Goal: Task Accomplishment & Management: Manage account settings

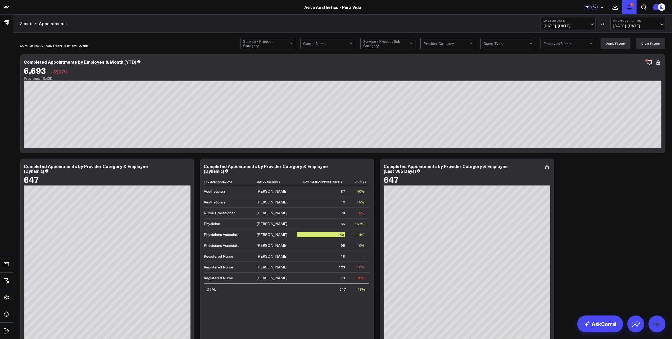
click at [627, 8] on icon at bounding box center [629, 7] width 6 height 6
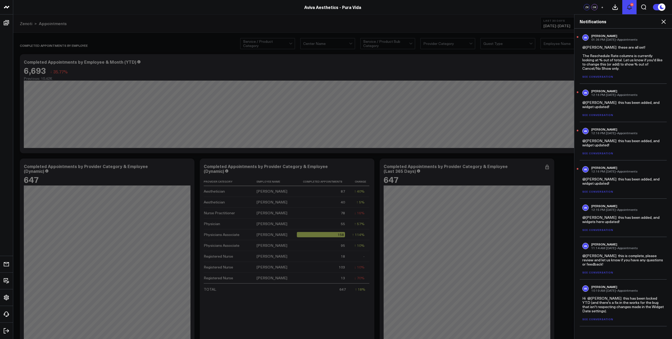
click at [628, 7] on icon at bounding box center [629, 7] width 6 height 6
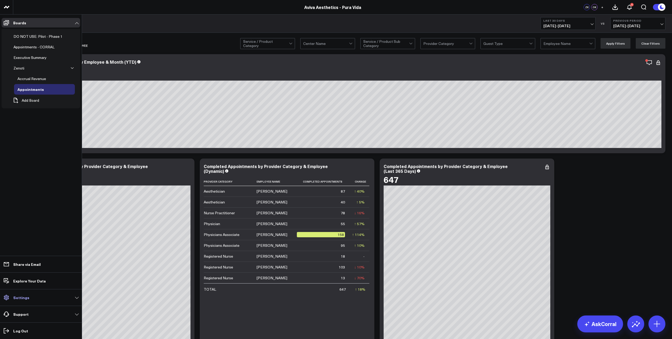
click at [76, 297] on link "Settings" at bounding box center [41, 298] width 79 height 10
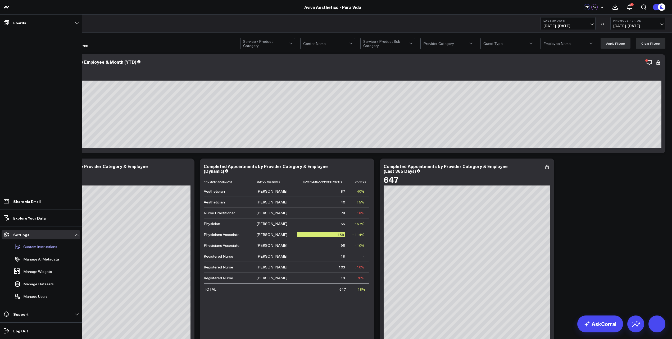
click at [43, 247] on p "Custom Instructions" at bounding box center [40, 247] width 34 height 4
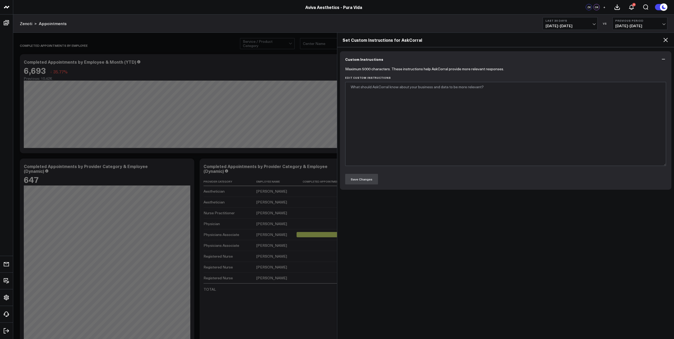
click at [665, 39] on icon at bounding box center [666, 40] width 6 height 6
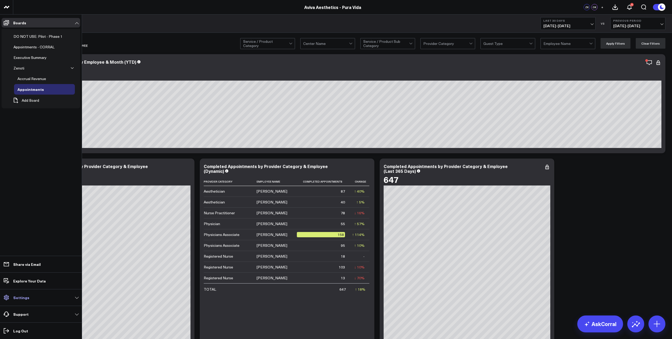
click at [38, 297] on link "Settings" at bounding box center [41, 298] width 79 height 10
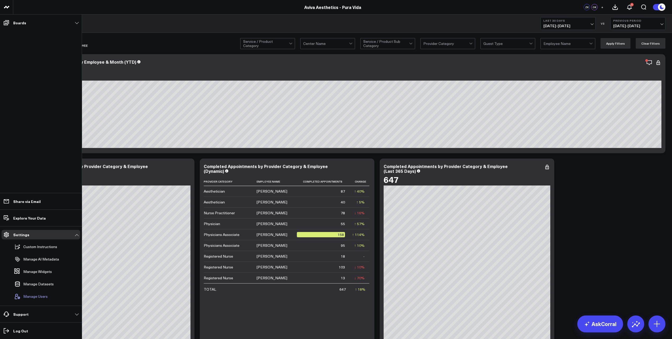
click at [42, 297] on span "Manage Users" at bounding box center [35, 297] width 24 height 4
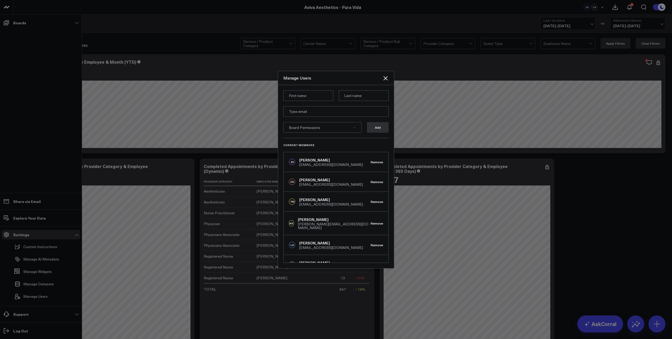
click at [355, 130] on div "Board Permissions" at bounding box center [322, 127] width 78 height 11
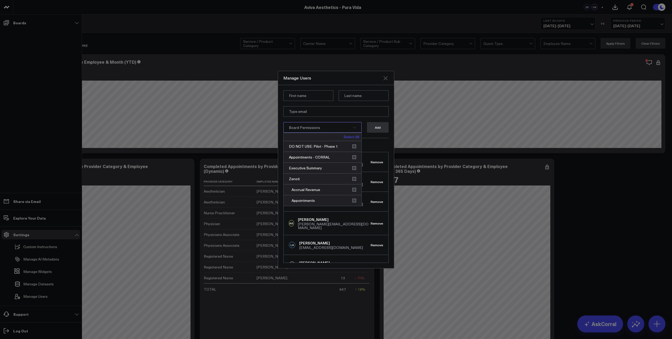
click at [384, 77] on icon "Close" at bounding box center [385, 78] width 4 height 4
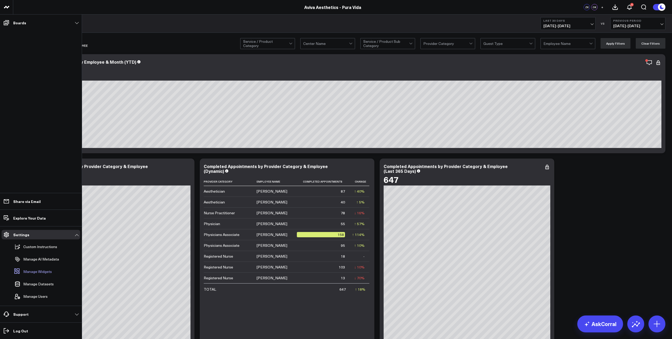
click at [40, 274] on span "Manage Widgets" at bounding box center [37, 272] width 29 height 4
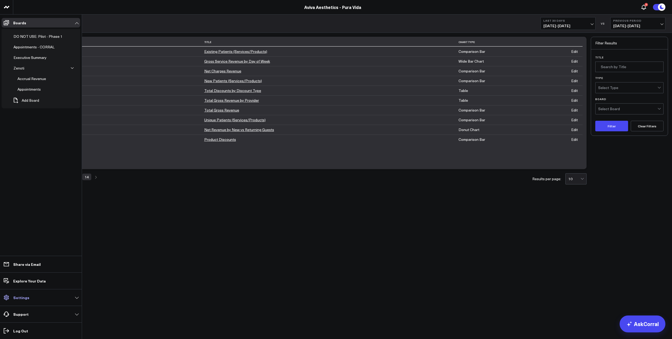
click at [29, 299] on link "Settings" at bounding box center [41, 298] width 79 height 10
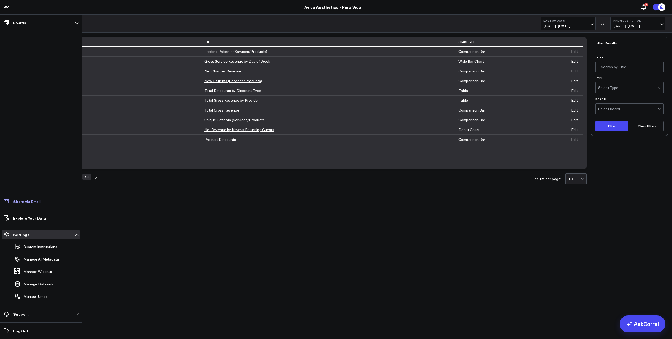
click at [39, 203] on p "Share via Email" at bounding box center [26, 201] width 27 height 4
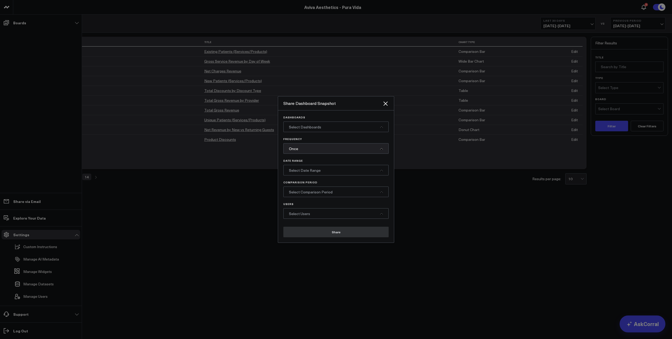
click at [315, 214] on div "Select Users" at bounding box center [335, 213] width 105 height 11
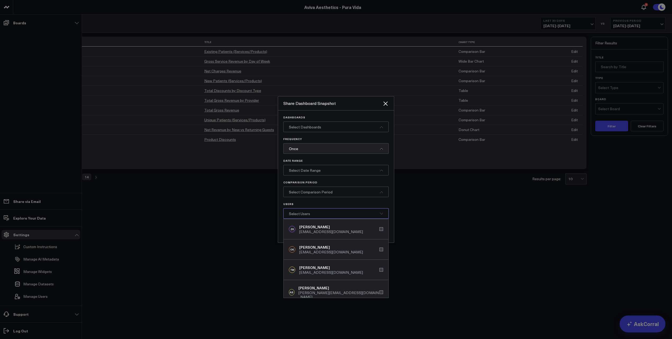
click at [325, 213] on div "Select Users" at bounding box center [335, 213] width 105 height 11
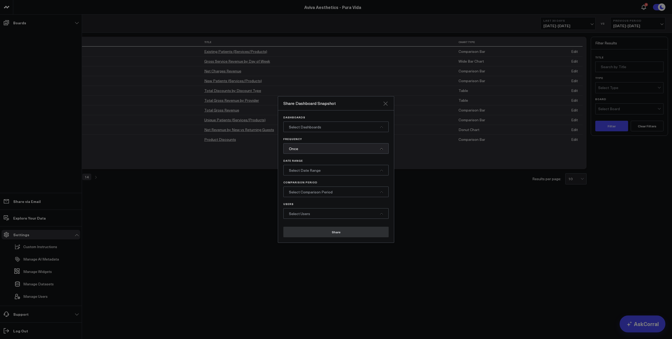
click at [384, 105] on icon "Close" at bounding box center [385, 104] width 4 height 4
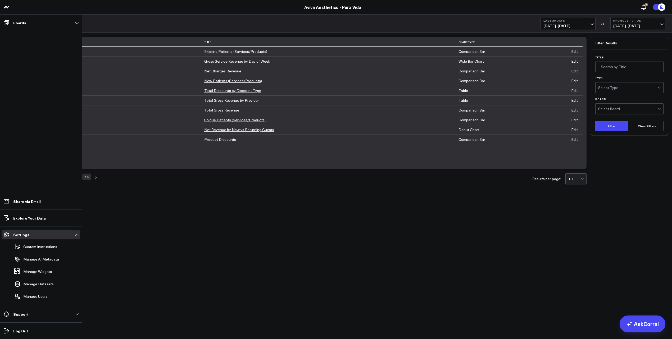
click at [201, 257] on body "Aviva Aesthetics Aviva Aesthetics - Pura Vida Aviva Aesthetics - Pure Regenerat…" at bounding box center [336, 169] width 672 height 339
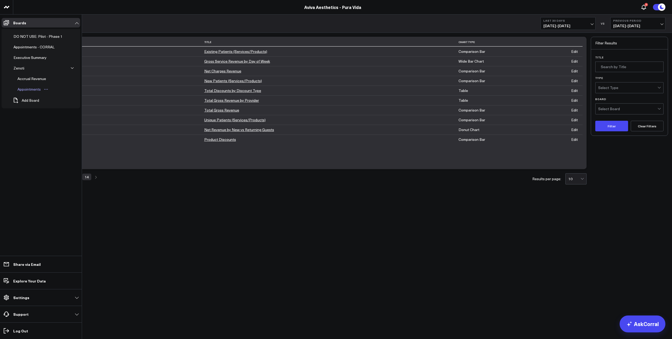
click at [29, 90] on div "Appointments" at bounding box center [29, 89] width 26 height 6
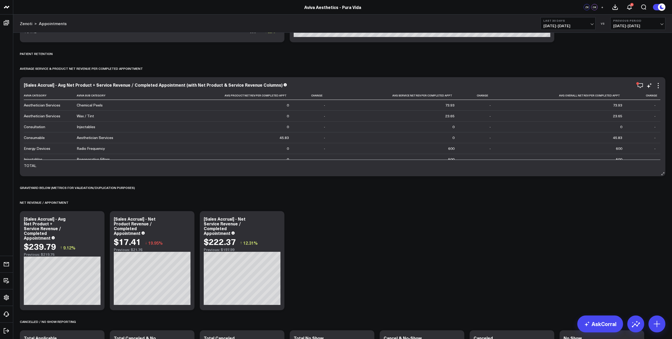
scroll to position [1838, 0]
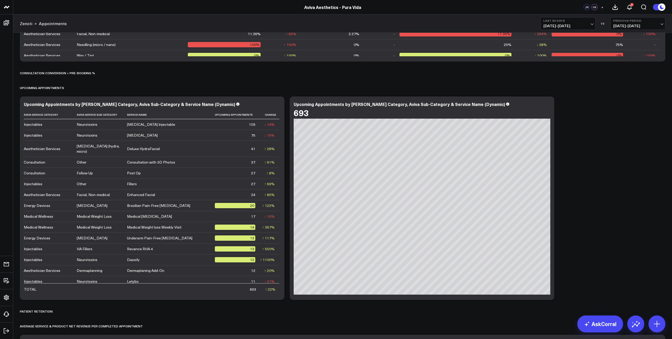
scroll to position [1474, 0]
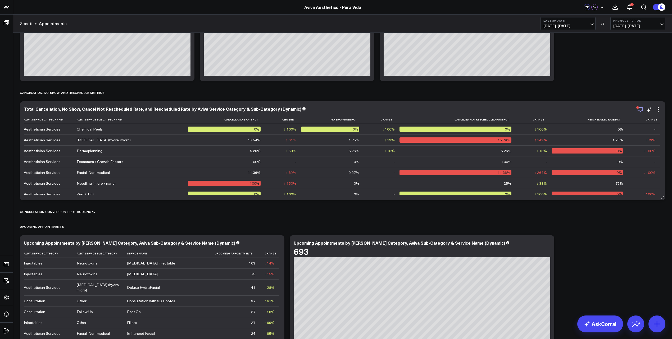
click at [639, 111] on icon "button" at bounding box center [640, 110] width 6 height 6
